Goal: Contribute content: Add original content to the website for others to see

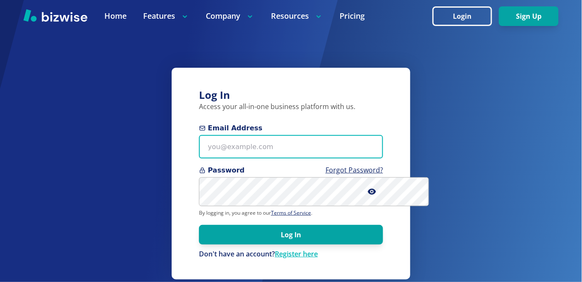
click at [298, 159] on input "Email Address" at bounding box center [291, 146] width 184 height 23
type input "[EMAIL_ADDRESS][DOMAIN_NAME]"
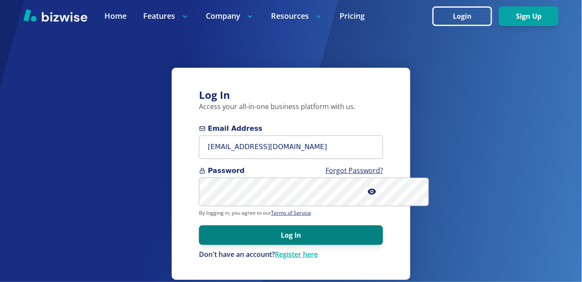
click at [287, 245] on button "Log In" at bounding box center [291, 236] width 184 height 20
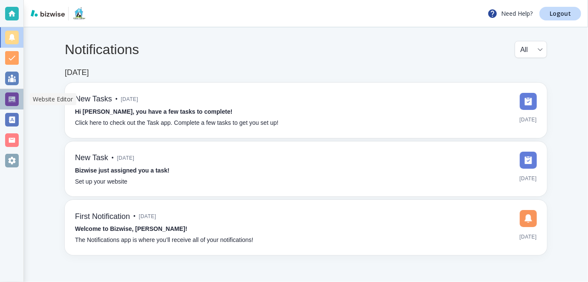
click at [14, 100] on div at bounding box center [12, 100] width 14 height 14
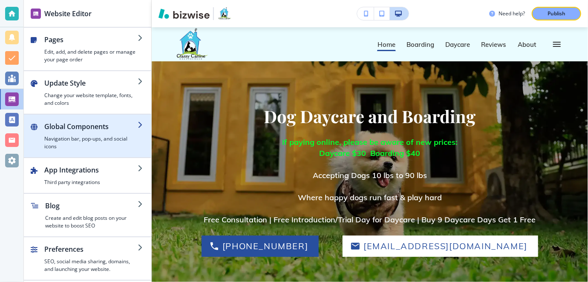
click at [144, 124] on icon "button" at bounding box center [141, 124] width 7 height 7
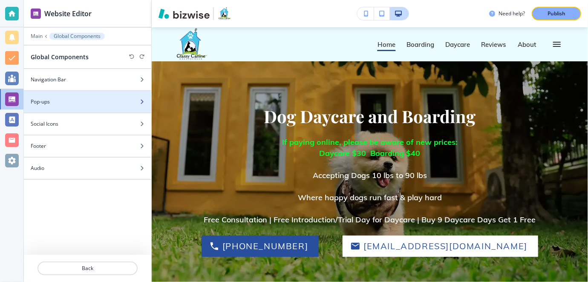
click at [145, 99] on div at bounding box center [145, 101] width 12 height 5
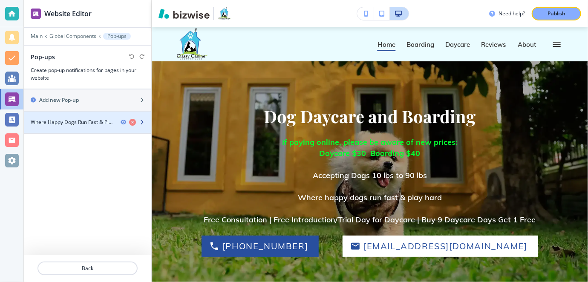
click at [144, 119] on div at bounding box center [136, 122] width 31 height 7
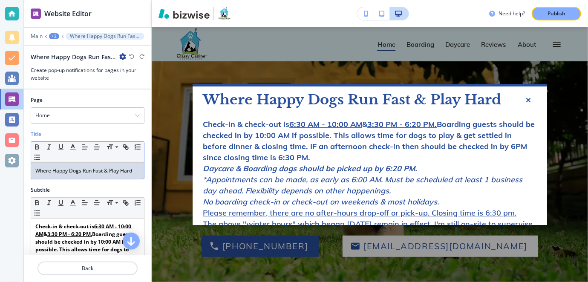
click at [36, 171] on p "Where Happy Dogs Run Fast & Play Hard" at bounding box center [87, 171] width 104 height 8
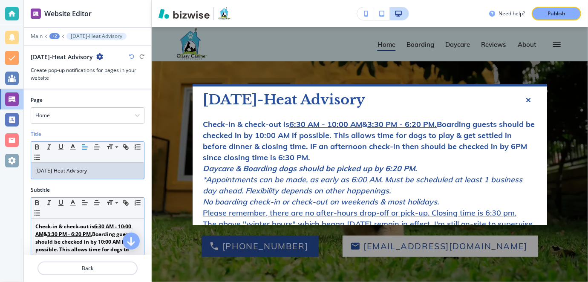
click at [35, 223] on strong "Check-in & check-out is 6:30 AM - 10:00 AM & 3:30 PM - 6:20 PM. Boarding guests…" at bounding box center [86, 253] width 103 height 61
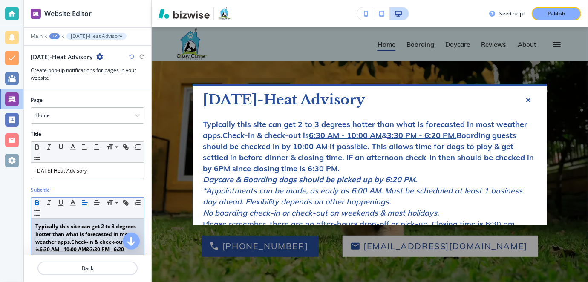
click at [80, 224] on strong "Typically this site can get 2 to 3 degrees hotter than what is forecasted in mo…" at bounding box center [86, 265] width 102 height 84
click at [88, 231] on strong "Typically this land can get 2 to 3 degrees hotter than what is forecasted in mo…" at bounding box center [87, 265] width 104 height 84
click at [91, 240] on strong "Typically this land can get 2 to 3 degrees hotter than forecasted temps in most…" at bounding box center [87, 265] width 104 height 84
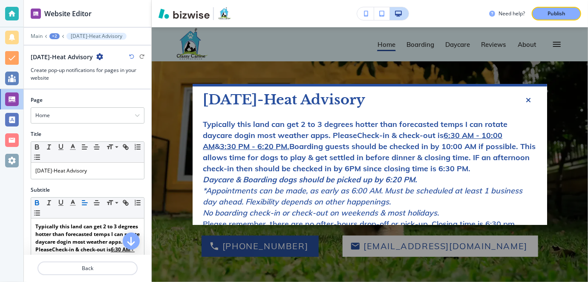
click at [478, 126] on strong "Typically this land can get 2 to 3 degrees hotter than forecasted temps I can r…" at bounding box center [369, 146] width 333 height 54
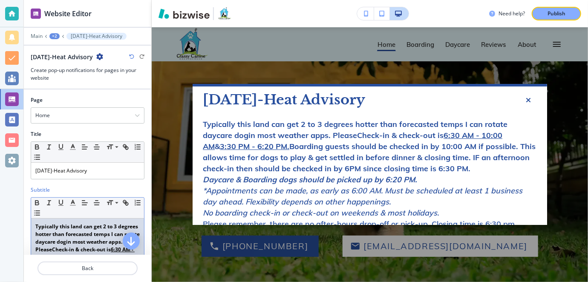
click at [45, 242] on strong "Typically this land can get 2 to 3 degrees hotter than forecasted temps I can r…" at bounding box center [88, 265] width 106 height 84
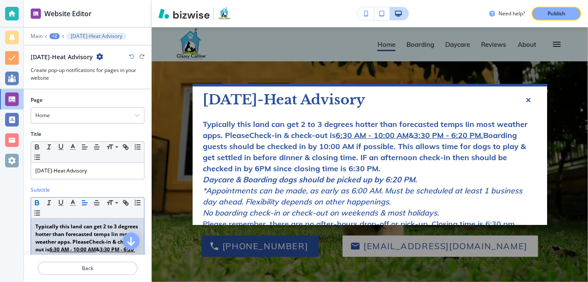
click at [38, 240] on strong "Typically this land can get 2 to 3 degrees hotter than forecasted temps Iin mos…" at bounding box center [87, 265] width 104 height 84
click at [109, 242] on strong "Typically this land can get 2 to 3 degrees hotter than forecasted temps in most…" at bounding box center [87, 265] width 104 height 84
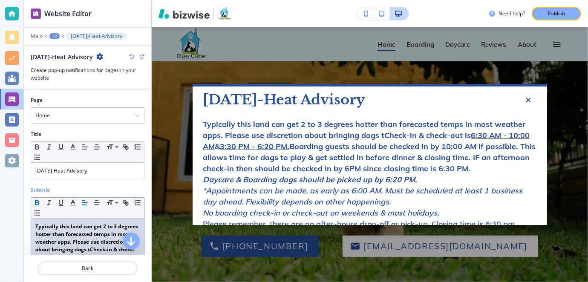
scroll to position [4, 0]
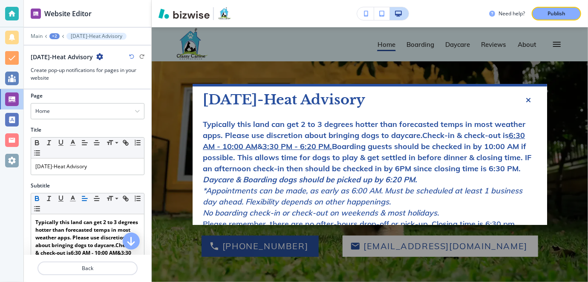
click at [419, 135] on strong "Typically this land can get 2 to 3 degrees hotter than forecasted temps in most…" at bounding box center [367, 146] width 329 height 54
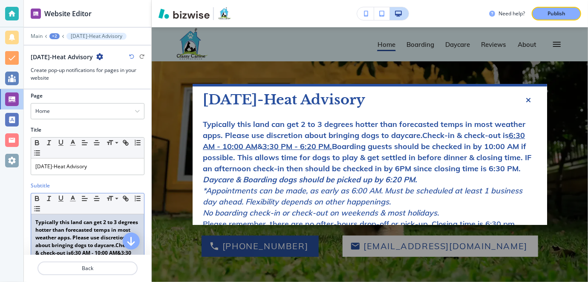
click at [93, 237] on strong "Typically this land can get 2 to 3 degrees hotter than forecasted temps in most…" at bounding box center [87, 265] width 105 height 92
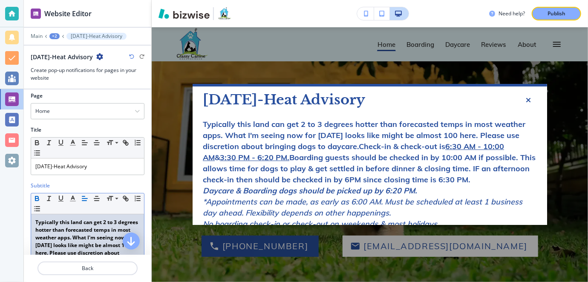
click at [53, 243] on strong "Typically this land can get 2 to 3 degrees hotter than forecasted temps in most…" at bounding box center [87, 272] width 105 height 107
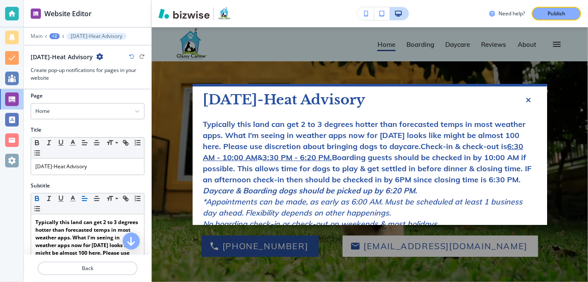
click at [219, 147] on strong "Typically this land can get 2 to 3 degrees hotter than forecasted temps in most…" at bounding box center [367, 151] width 329 height 65
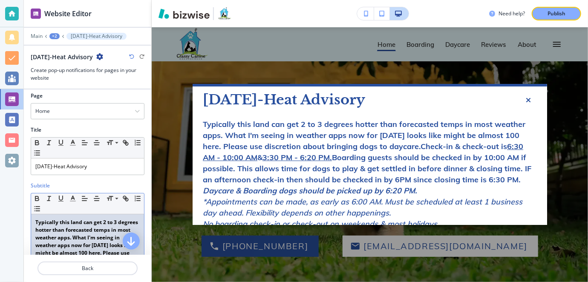
click at [106, 249] on strong "Typically this land can get 2 to 3 degrees hotter than forecasted temps in most…" at bounding box center [87, 272] width 104 height 107
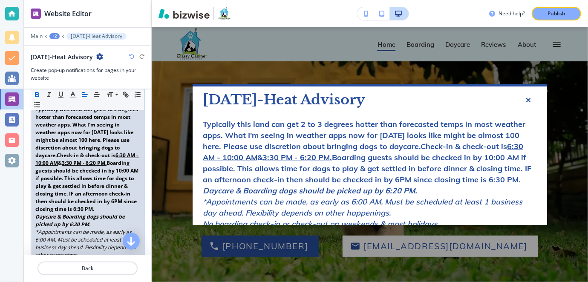
scroll to position [119, 0]
click at [35, 146] on strong "Typically this land can get 2 to 3 degrees hotter than forecasted temps in most…" at bounding box center [87, 157] width 104 height 107
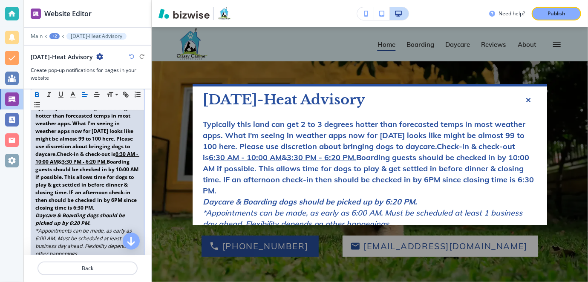
click at [61, 142] on strong "Typically this land can get 2 to 3 degrees hotter than forecasted temps in most…" at bounding box center [87, 157] width 104 height 107
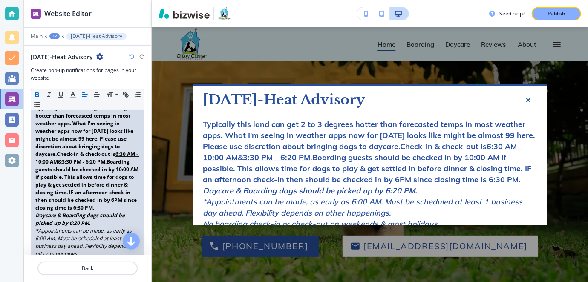
click at [128, 139] on strong "Typically this land can get 2 to 3 degrees hotter than forecasted temps in most…" at bounding box center [87, 157] width 104 height 107
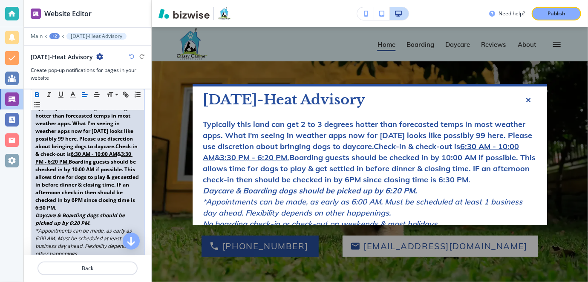
click at [132, 136] on p "Typically this land can get 2 to 3 degrees hotter than forecasted temps in most…" at bounding box center [87, 157] width 104 height 107
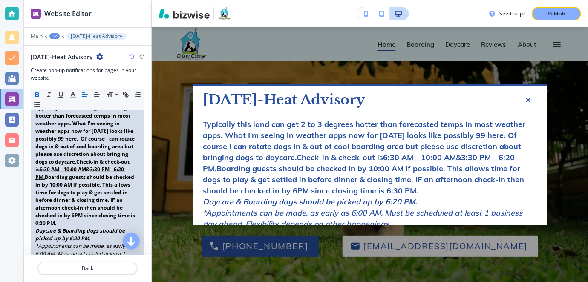
click at [58, 166] on strong "Typically this land can get 2 to 3 degrees hotter than forecasted temps in most…" at bounding box center [87, 165] width 104 height 122
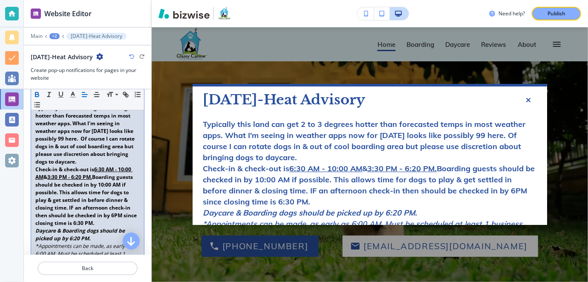
click at [34, 143] on div "**********" at bounding box center [87, 257] width 113 height 315
click at [61, 166] on p "Typically this land can get 2 to 3 degrees hotter than forecasted temps in most…" at bounding box center [87, 134] width 104 height 61
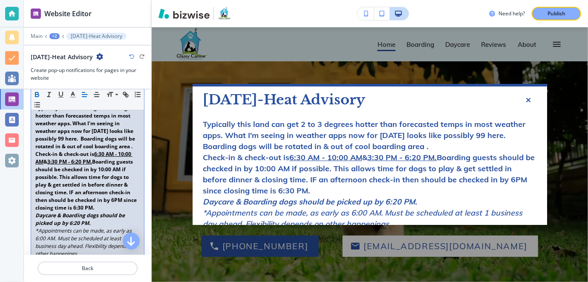
click at [116, 121] on strong "Typically this land can get 2 to 3 degrees hotter than forecasted temps in most…" at bounding box center [87, 127] width 104 height 46
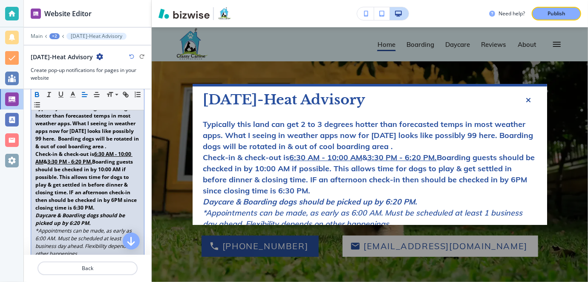
click at [130, 122] on strong "Typically this land can get 2 to 3 degrees hotter than forecasted temps in most…" at bounding box center [87, 127] width 105 height 46
click at [83, 129] on strong "Typically this land can get 2 to 3 degrees hotter than forecasted temps in most…" at bounding box center [87, 127] width 105 height 46
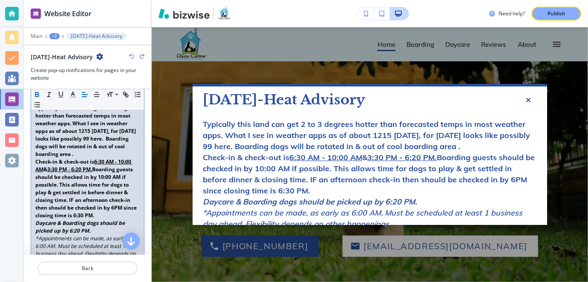
click at [70, 131] on strong "Typically this land can get 2 to 3 degrees hotter than forecasted temps in most…" at bounding box center [87, 130] width 104 height 53
click at [57, 158] on p "Typically this land can get 2 to 3 degrees hotter than forecasted temps in most…" at bounding box center [87, 131] width 104 height 54
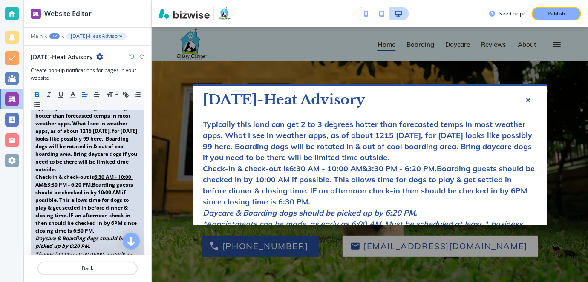
click at [42, 168] on strong "Typically this land can get 2 to 3 degrees hotter than forecasted temps in most…" at bounding box center [87, 138] width 104 height 69
click at [65, 173] on strong "Typically this land can get 2 to 3 degrees hotter than forecasted temps in most…" at bounding box center [87, 138] width 104 height 69
click at [85, 173] on p "Typically this land can get 2 to 3 degrees hotter than forecasted temps in most…" at bounding box center [87, 138] width 104 height 69
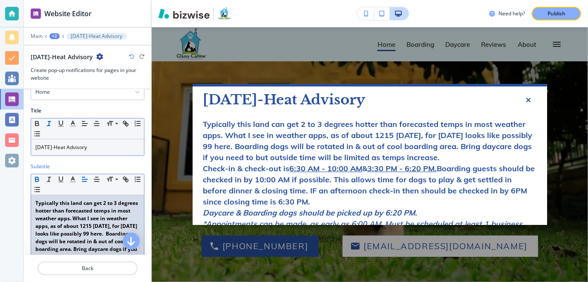
scroll to position [0, 0]
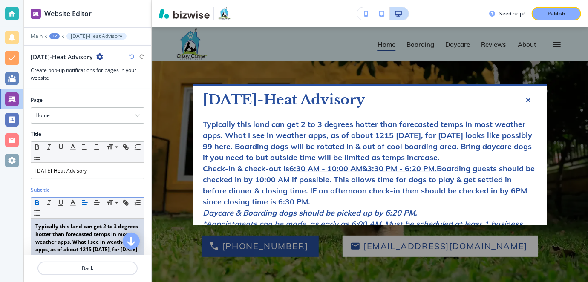
drag, startPoint x: 78, startPoint y: 174, endPoint x: 33, endPoint y: 220, distance: 64.2
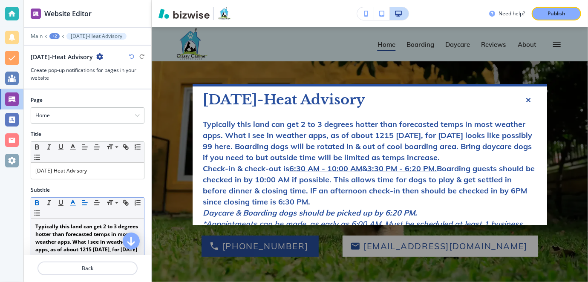
click at [74, 201] on polyline "button" at bounding box center [73, 201] width 3 height 3
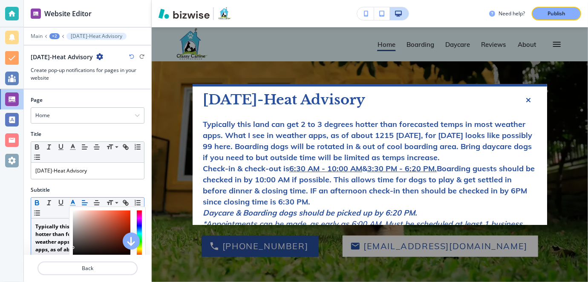
click at [139, 254] on div "button" at bounding box center [139, 234] width 5 height 46
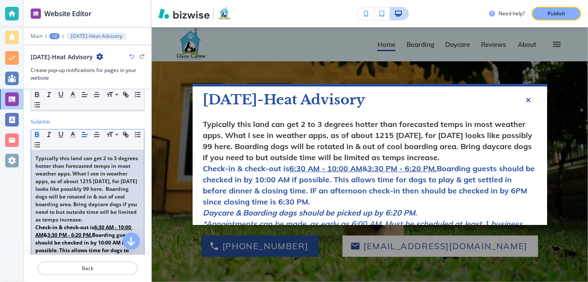
scroll to position [80, 0]
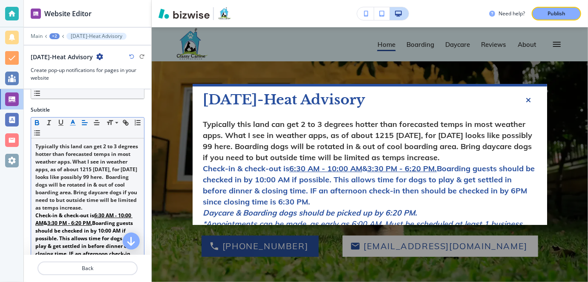
click at [75, 119] on icon "button" at bounding box center [73, 123] width 8 height 8
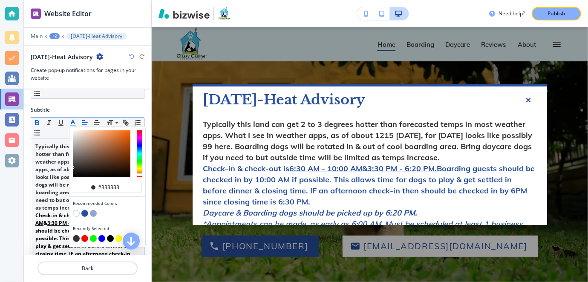
click at [139, 172] on div "button" at bounding box center [139, 153] width 5 height 46
click at [141, 175] on div "button" at bounding box center [139, 176] width 7 height 3
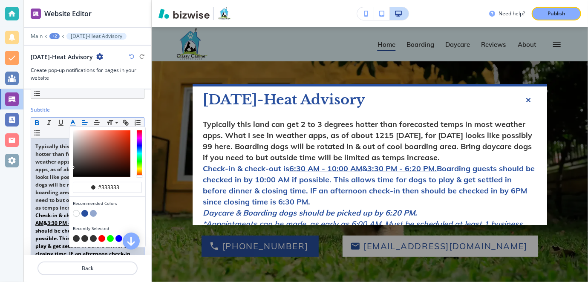
type input "#fa3a15"
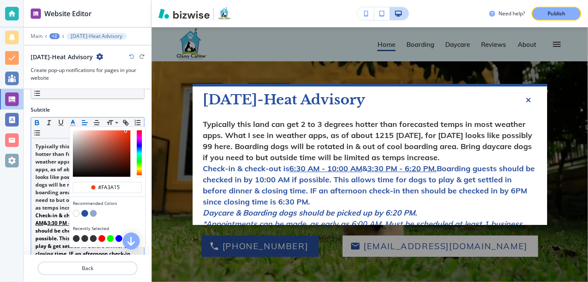
click at [125, 130] on div "button" at bounding box center [102, 153] width 58 height 46
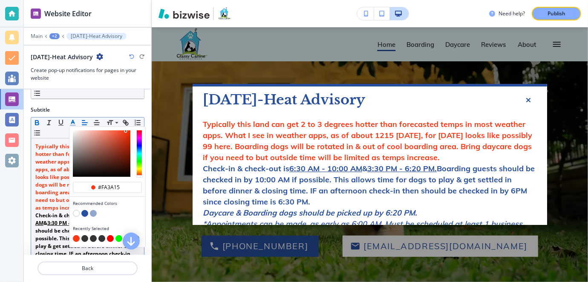
click at [75, 236] on button "button" at bounding box center [76, 238] width 7 height 7
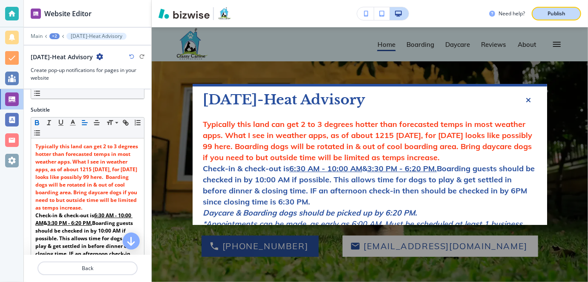
click at [548, 14] on p "Publish" at bounding box center [557, 14] width 18 height 8
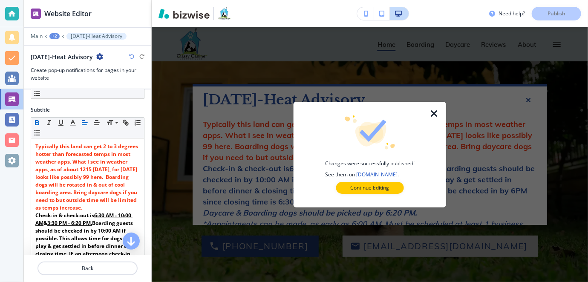
click at [437, 112] on icon "button" at bounding box center [434, 114] width 10 height 10
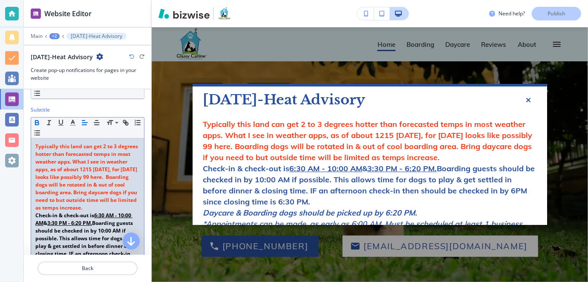
click at [90, 165] on strong "Typically this land can get 2 to 3 degrees hotter than forecasted temps in most…" at bounding box center [87, 177] width 104 height 69
